Goal: Task Accomplishment & Management: Use online tool/utility

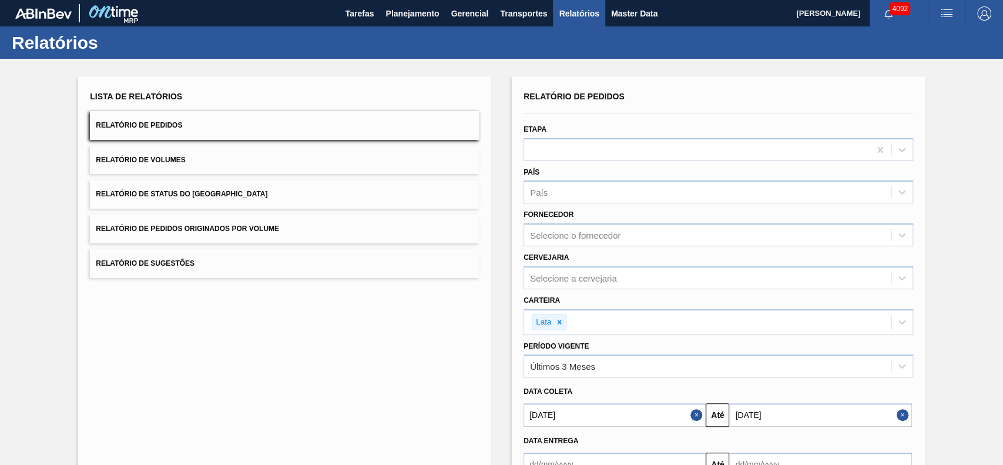
scroll to position [81, 0]
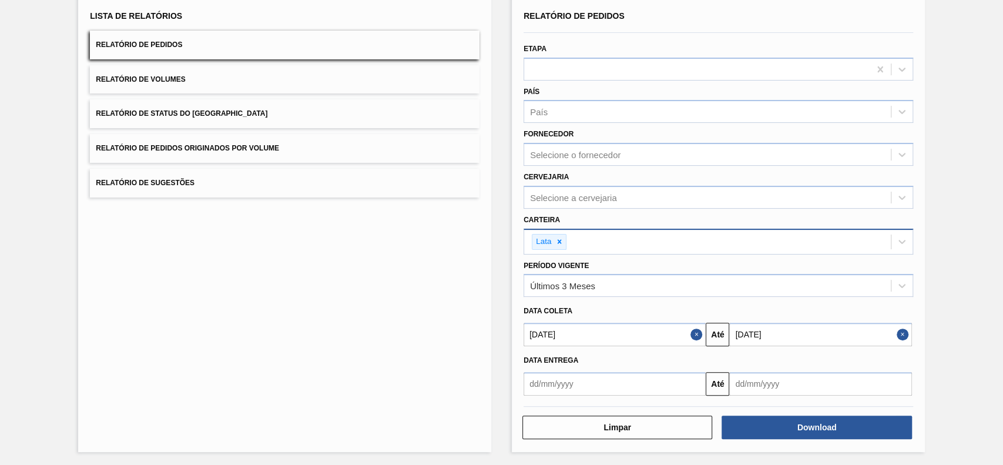
click at [560, 247] on div at bounding box center [559, 241] width 13 height 15
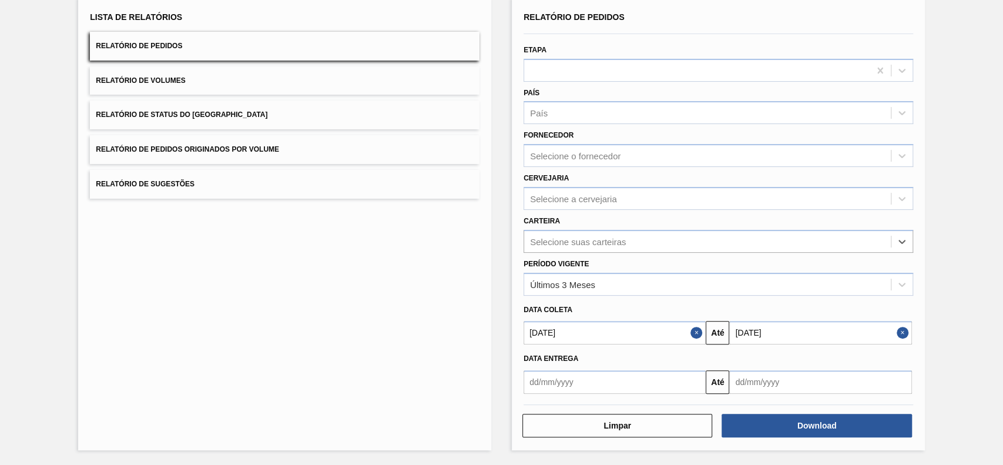
scroll to position [78, 0]
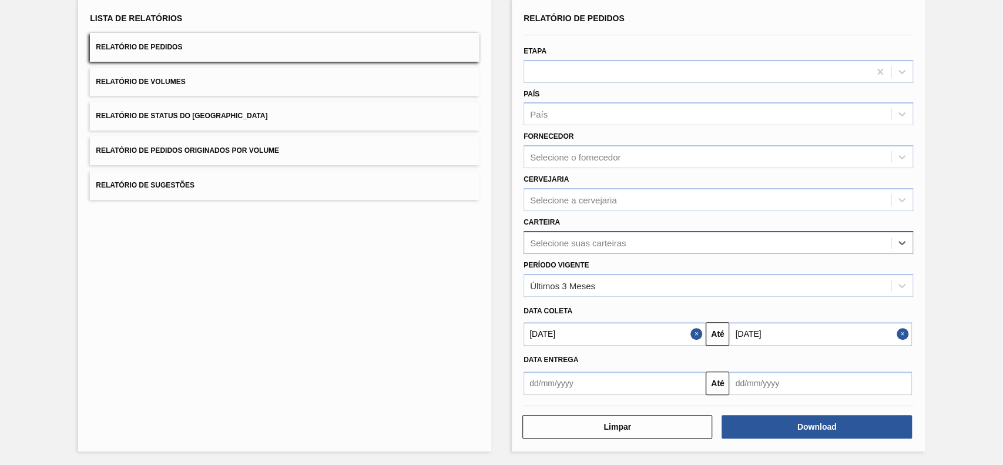
type input "h"
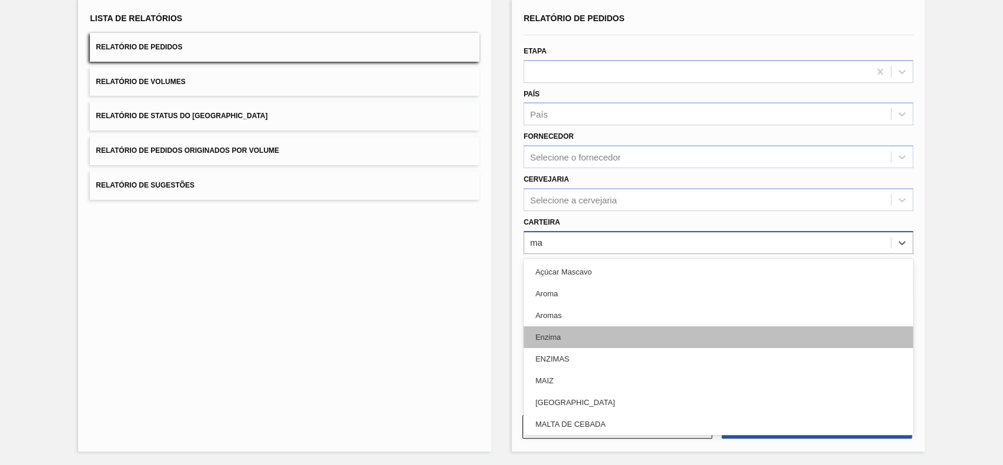
type input "m"
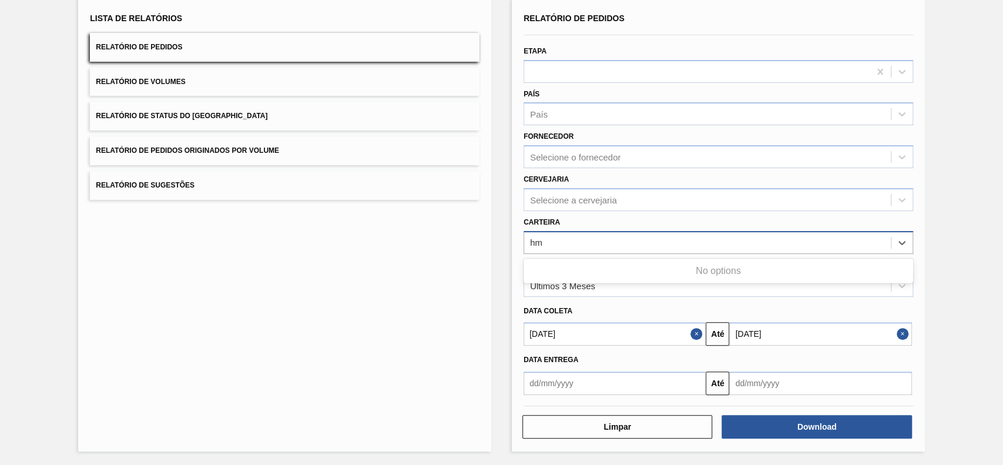
type input "h"
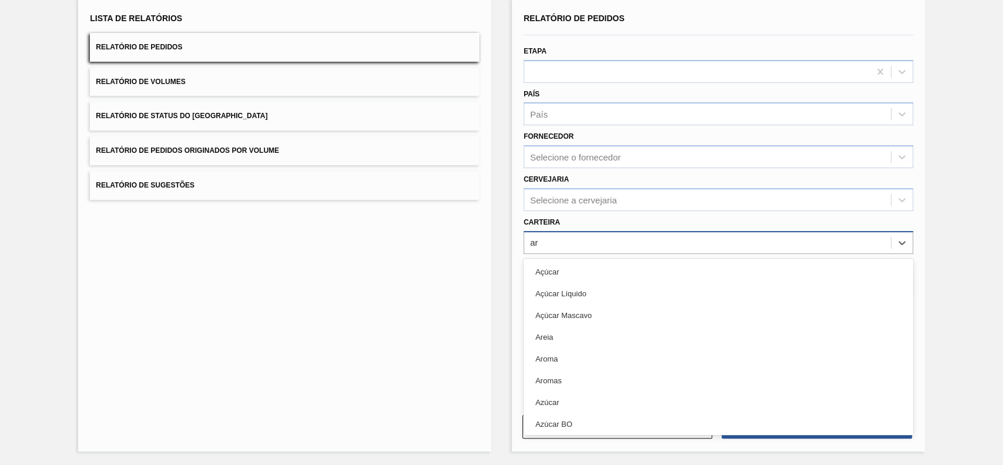
type input "a"
click at [283, 148] on button "Relatório de Pedidos Originados por Volume" at bounding box center [285, 150] width 390 height 29
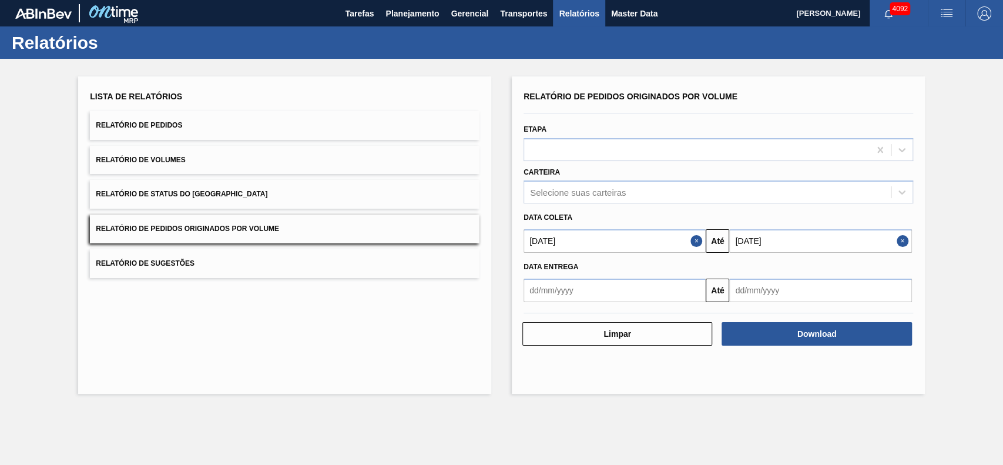
scroll to position [0, 0]
click at [607, 191] on div "Selecione suas carteiras" at bounding box center [578, 192] width 96 height 10
type input "arroz"
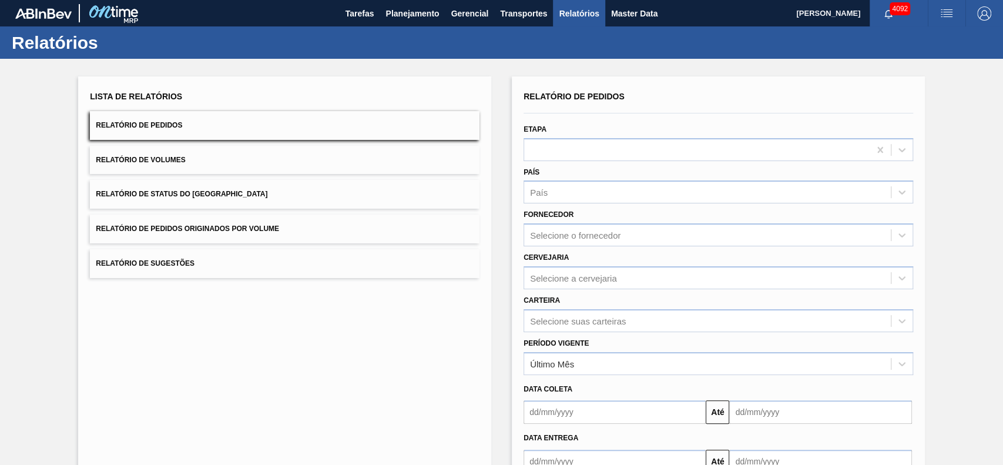
click at [268, 227] on span "Relatório de Pedidos Originados por Volume" at bounding box center [187, 229] width 183 height 8
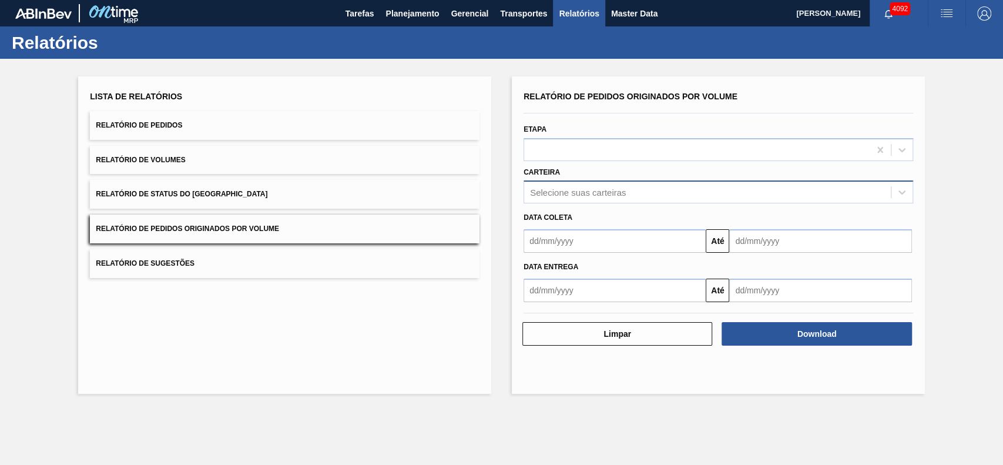
click at [577, 193] on div "Selecione suas carteiras" at bounding box center [578, 192] width 96 height 10
type input "arroz"
type input "gritz"
click at [572, 189] on div "Selecione suas carteiras" at bounding box center [578, 192] width 96 height 10
type input "milho"
